Goal: Transaction & Acquisition: Download file/media

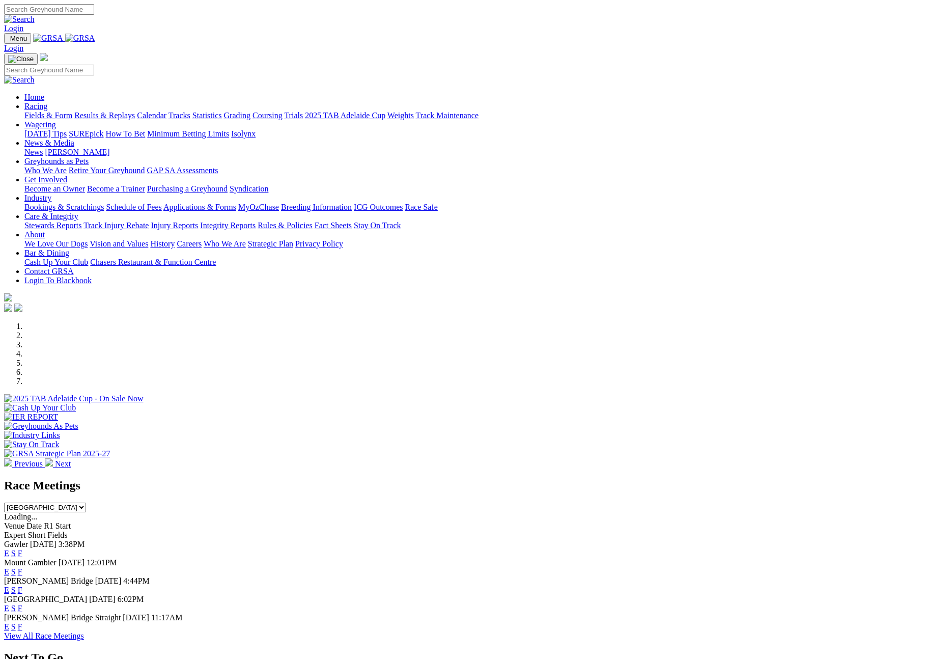
select select "QLD"
click at [86, 502] on select "South Australia New South Wales Northern Territory Queensland Tasmania Victoria…" at bounding box center [45, 507] width 82 height 10
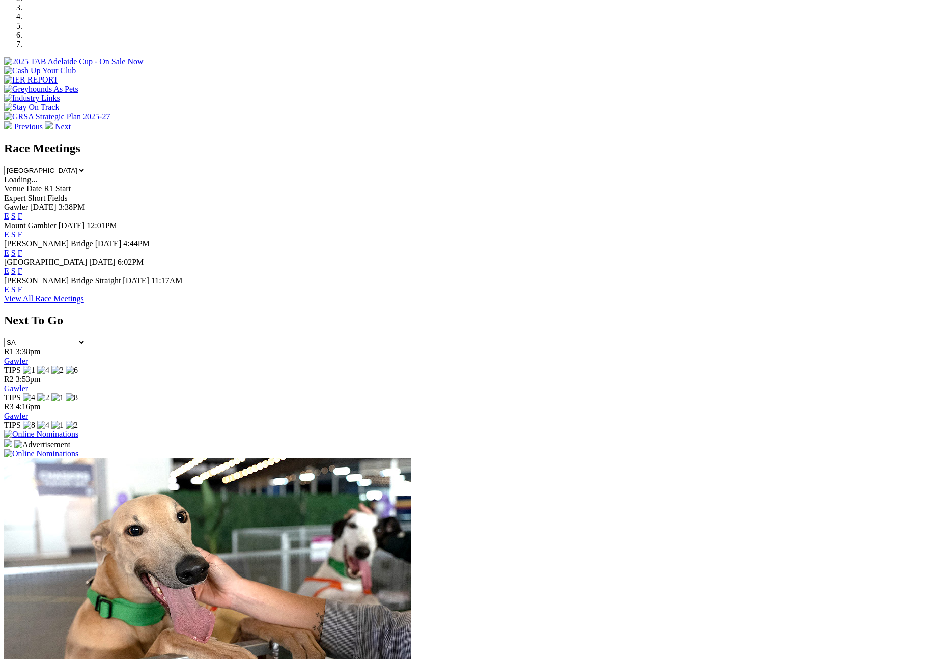
click at [86, 165] on select "South Australia New South Wales Northern Territory Queensland Tasmania Victoria…" at bounding box center [45, 170] width 82 height 10
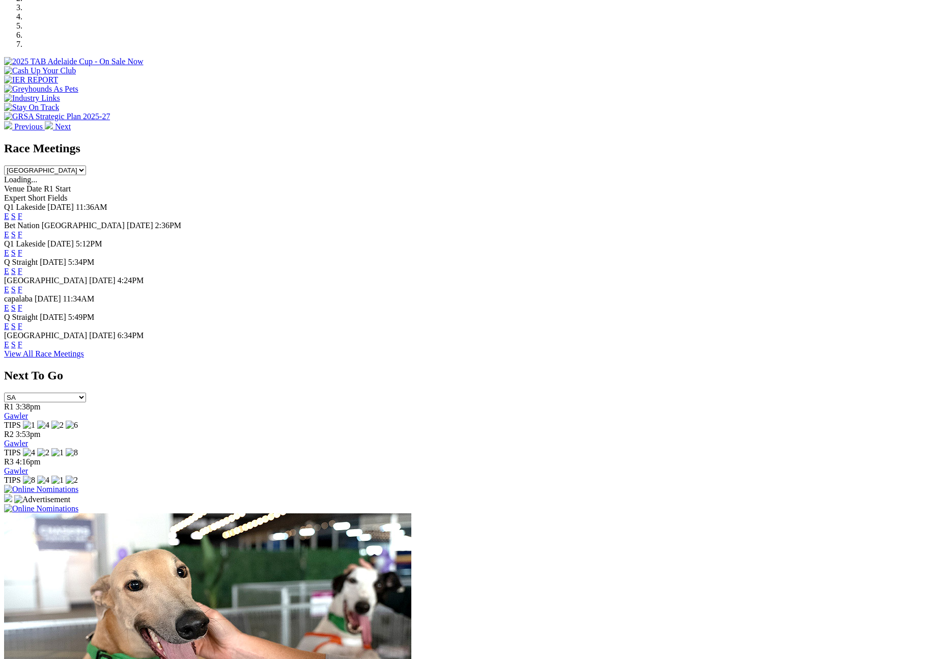
click at [22, 248] on link "F" at bounding box center [20, 252] width 5 height 9
click at [22, 267] on link "F" at bounding box center [20, 271] width 5 height 9
click at [22, 285] on link "F" at bounding box center [20, 289] width 5 height 9
click at [22, 312] on link "F" at bounding box center [20, 307] width 5 height 9
click at [86, 165] on select "South Australia New South Wales Northern Territory Queensland Tasmania Victoria…" at bounding box center [45, 170] width 82 height 10
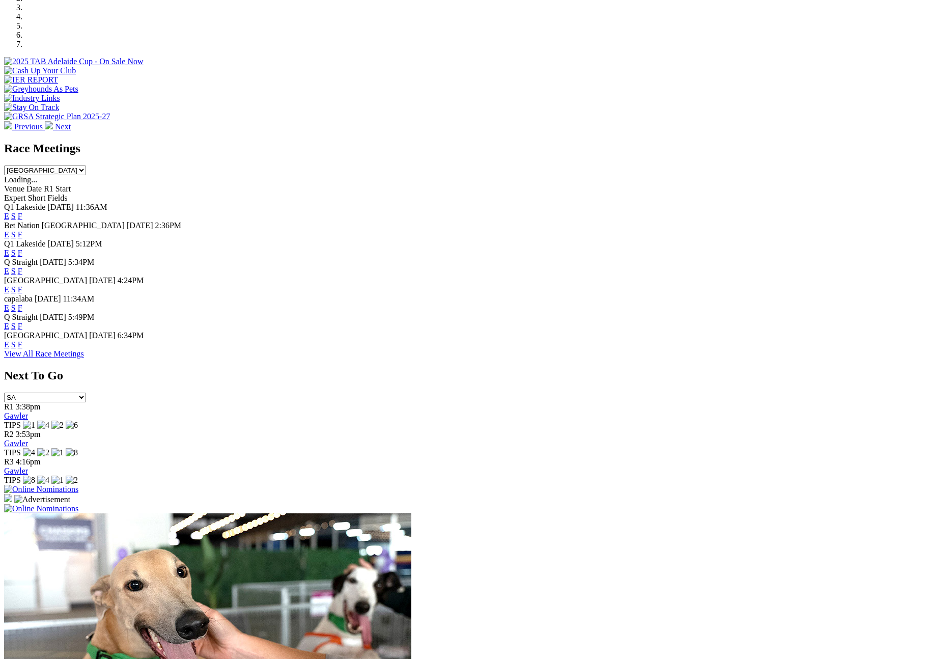
select select "SA"
click at [86, 165] on select "South Australia New South Wales Northern Territory Queensland Tasmania Victoria…" at bounding box center [45, 170] width 82 height 10
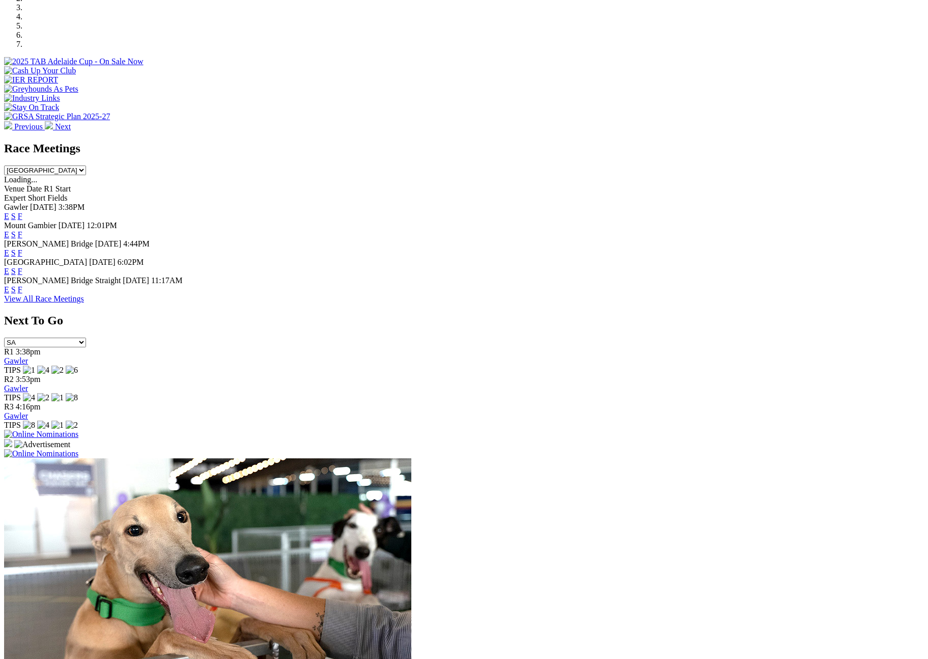
click at [22, 230] on link "F" at bounding box center [20, 234] width 5 height 9
click at [22, 248] on link "F" at bounding box center [20, 252] width 5 height 9
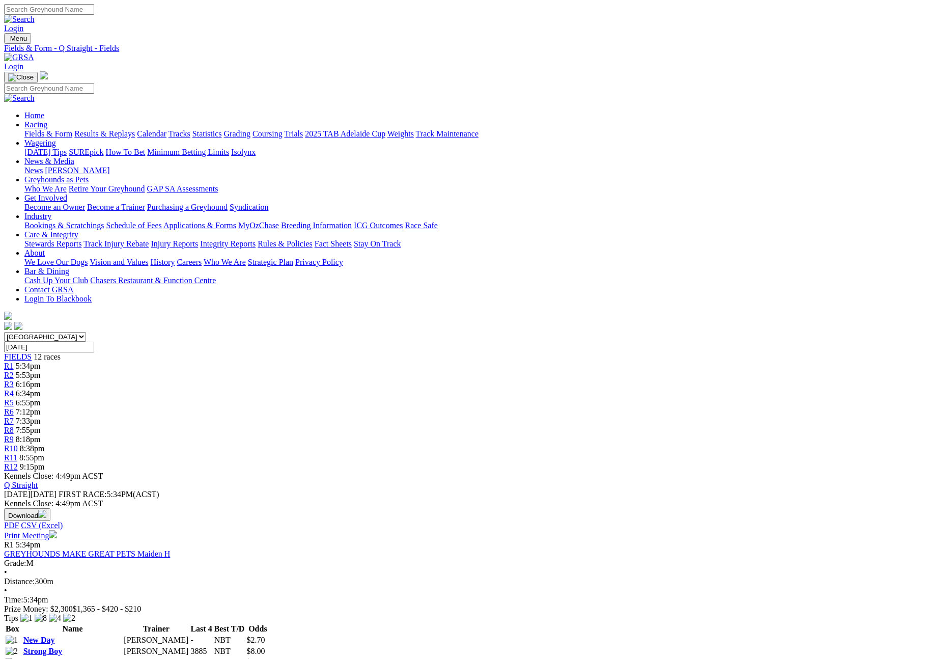
click at [50, 508] on button "Download" at bounding box center [27, 514] width 46 height 13
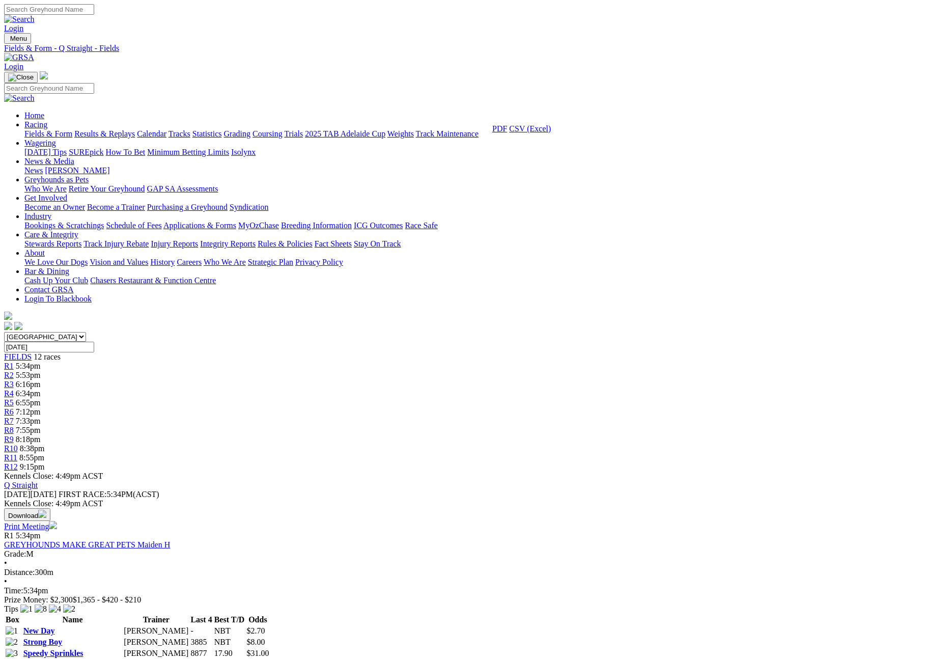
click at [551, 133] on link "CSV (Excel)" at bounding box center [530, 128] width 42 height 9
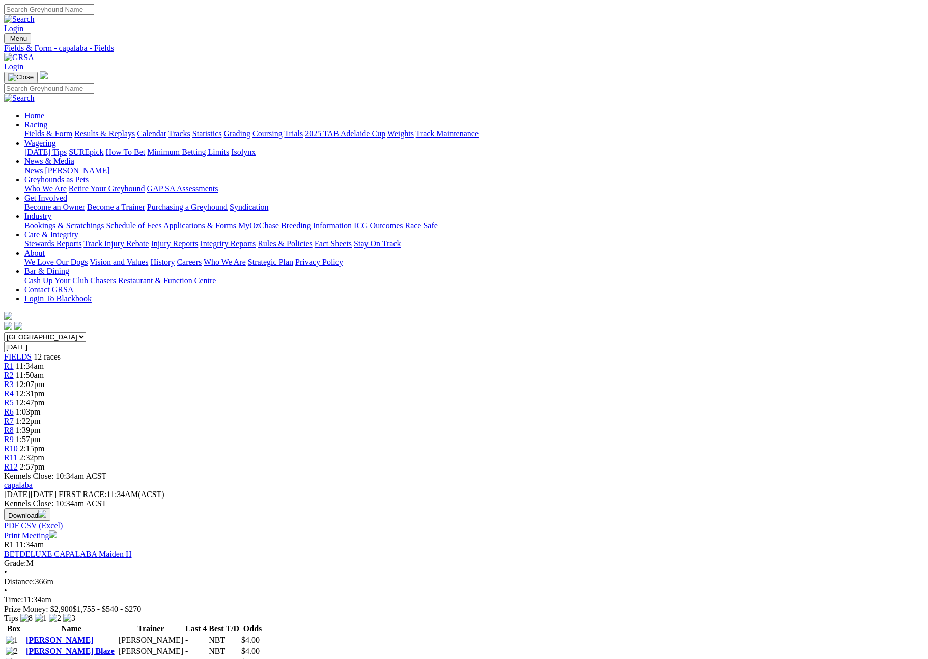
click at [50, 508] on button "Download" at bounding box center [27, 514] width 46 height 13
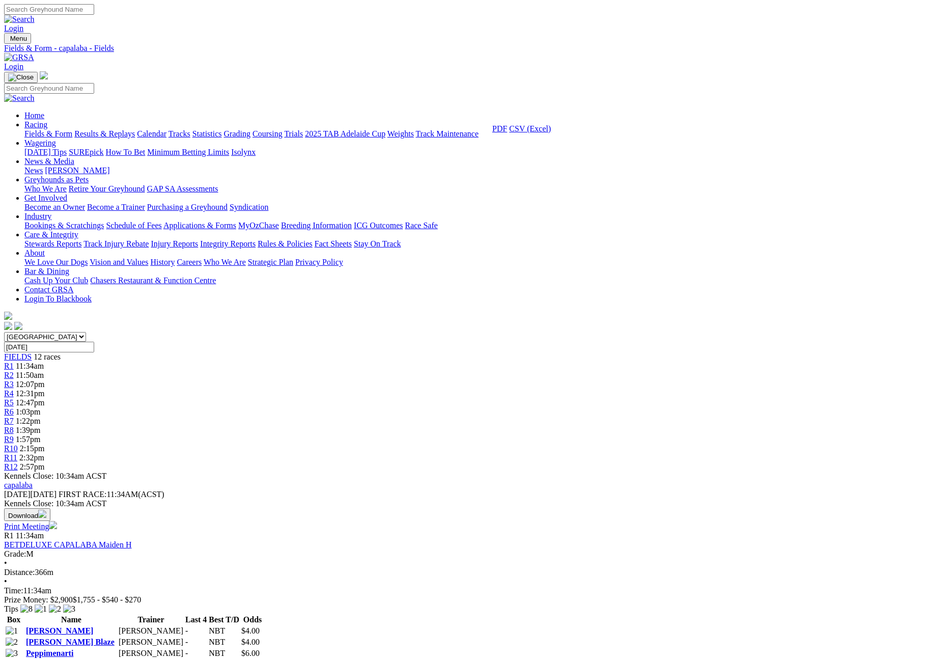
click at [551, 133] on link "CSV (Excel)" at bounding box center [530, 128] width 42 height 9
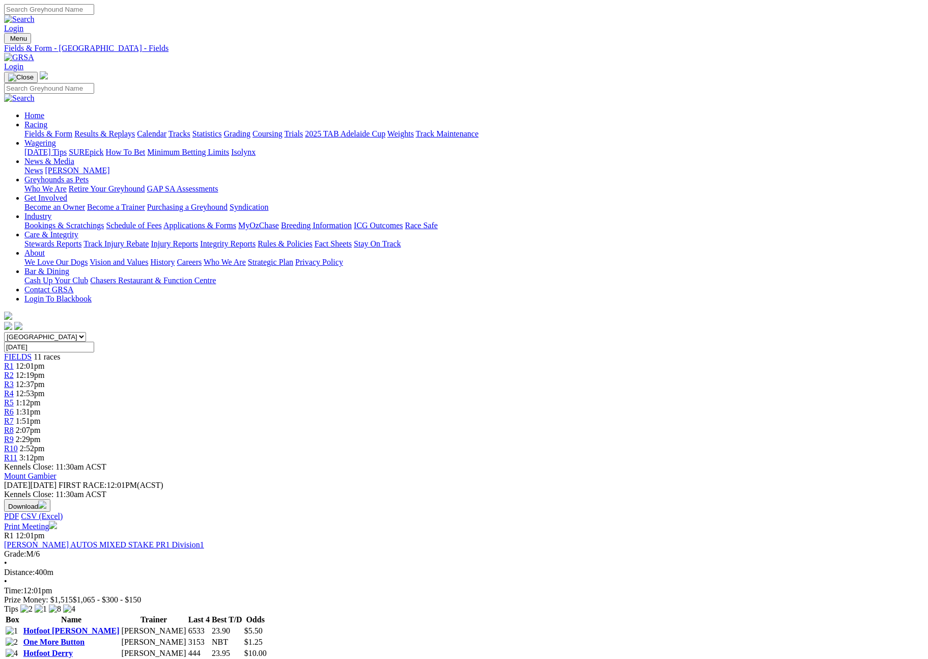
click at [50, 499] on button "Download" at bounding box center [27, 505] width 46 height 13
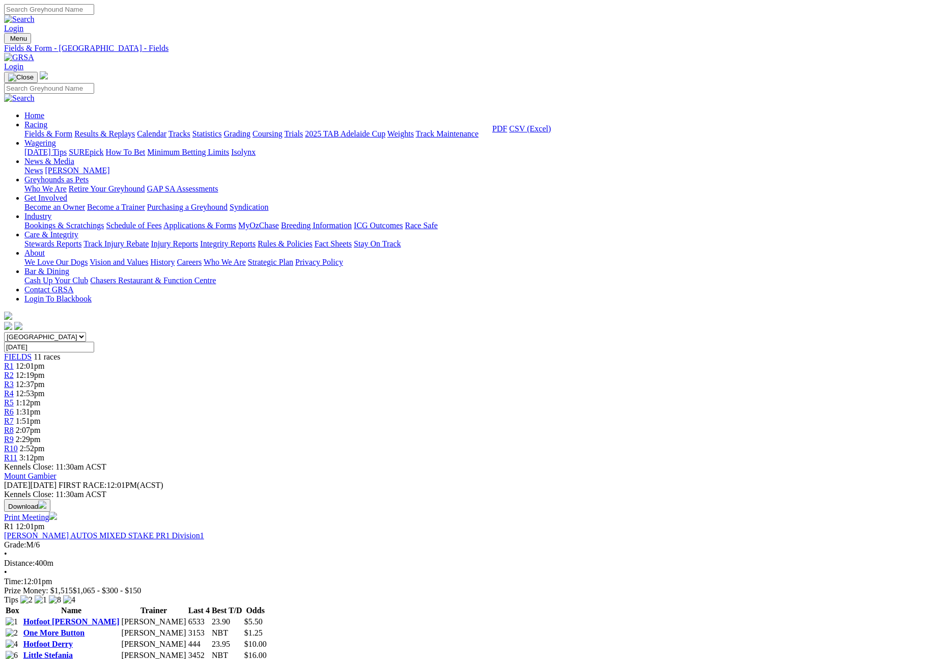
click at [551, 133] on link "CSV (Excel)" at bounding box center [530, 128] width 42 height 9
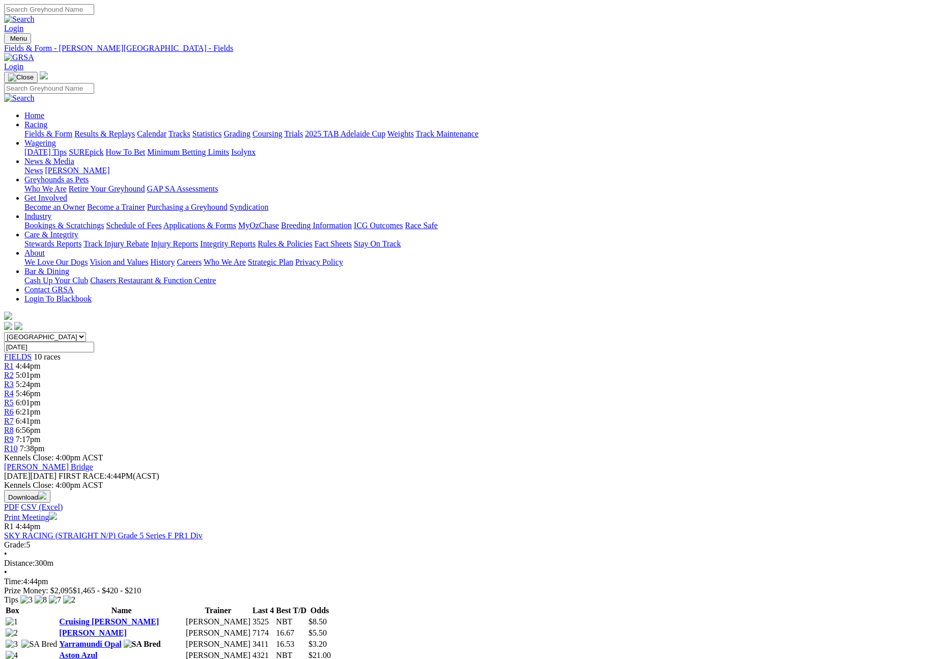
click at [50, 490] on button "Download" at bounding box center [27, 496] width 46 height 13
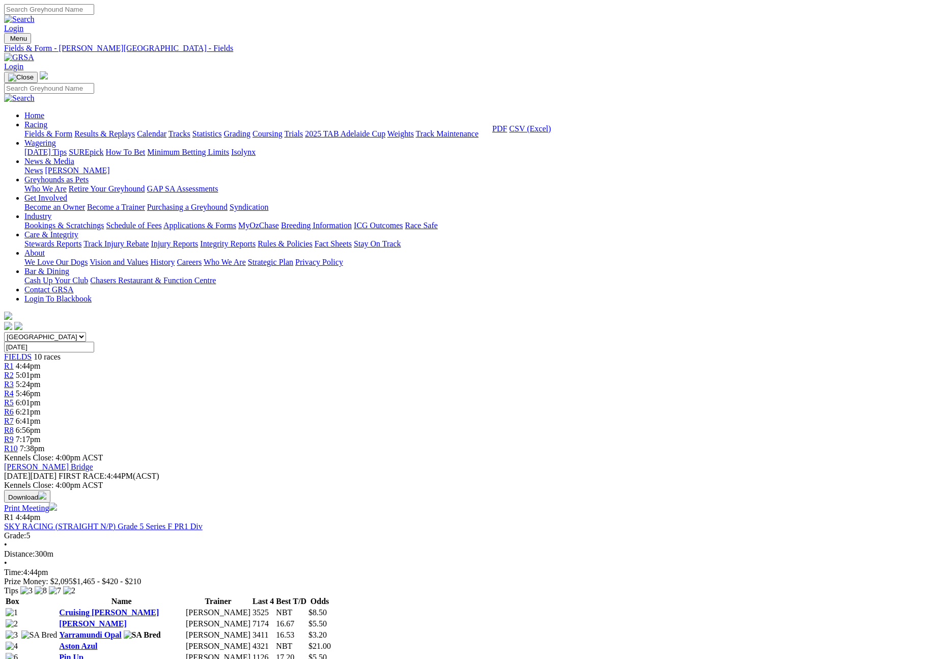
click at [551, 133] on link "CSV (Excel)" at bounding box center [530, 128] width 42 height 9
